Goal: Task Accomplishment & Management: Use online tool/utility

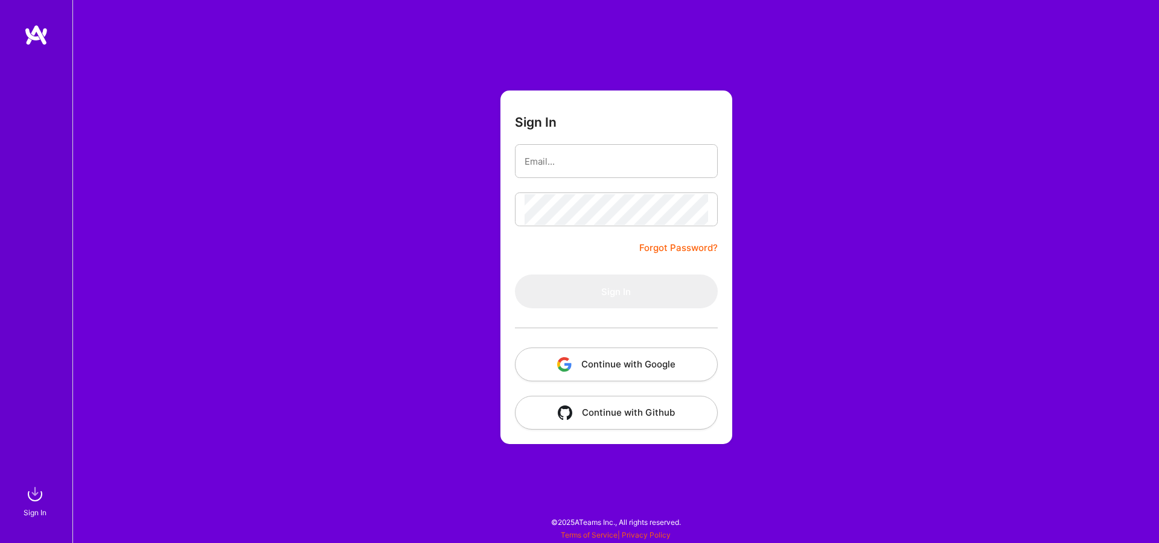
click at [580, 376] on button "Continue with Google" at bounding box center [616, 365] width 203 height 34
click at [569, 348] on button "Continue with Google" at bounding box center [616, 365] width 203 height 34
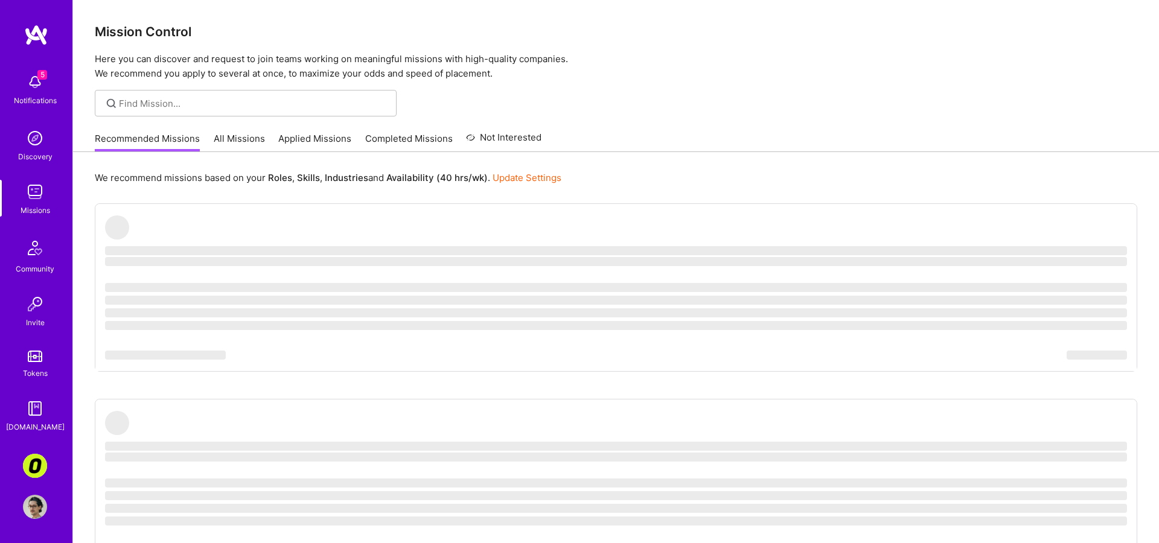
click at [36, 413] on img at bounding box center [35, 409] width 24 height 24
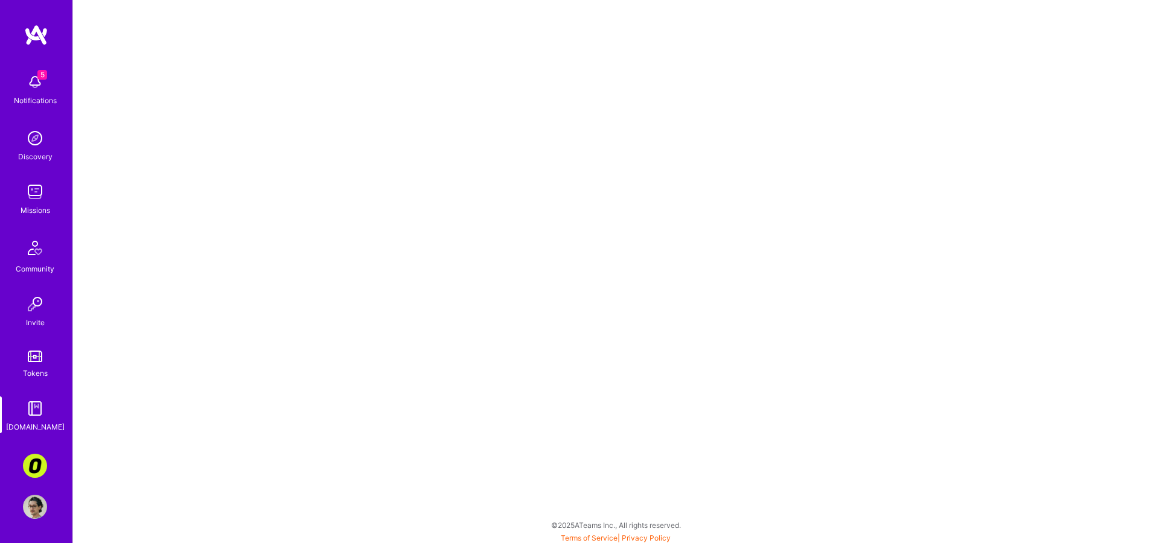
click at [32, 464] on img at bounding box center [35, 466] width 24 height 24
